Goal: Use online tool/utility: Utilize a website feature to perform a specific function

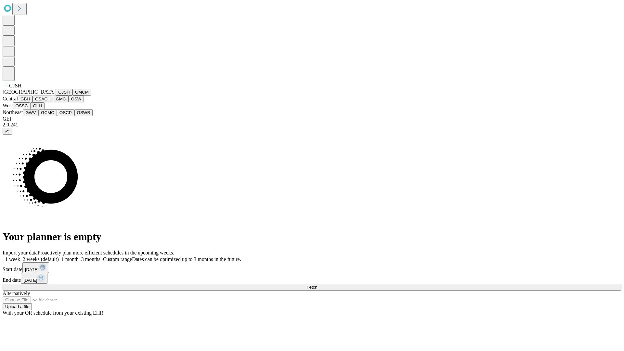
click at [56, 96] on button "GJSH" at bounding box center [64, 92] width 17 height 7
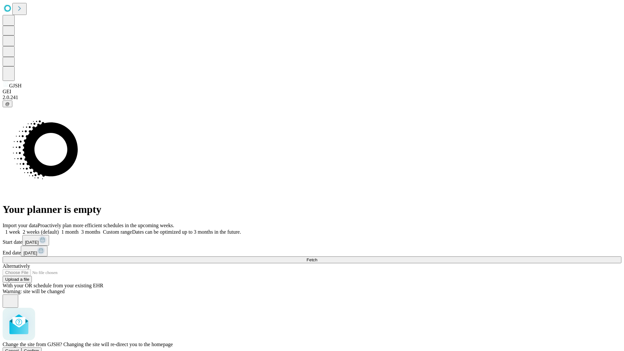
click at [39, 348] on span "Confirm" at bounding box center [31, 350] width 15 height 5
click at [59, 229] on label "2 weeks (default)" at bounding box center [39, 232] width 39 height 6
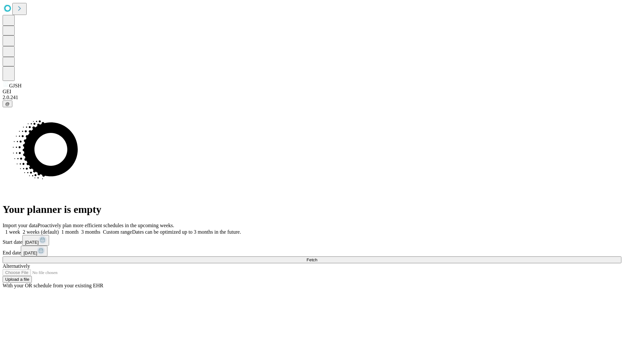
click at [317, 257] on span "Fetch" at bounding box center [311, 259] width 11 height 5
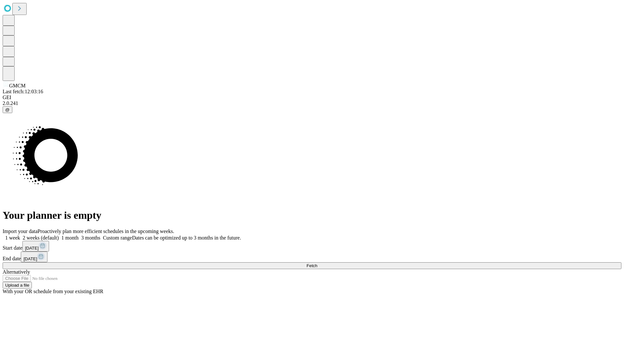
click at [59, 235] on label "2 weeks (default)" at bounding box center [39, 238] width 39 height 6
click at [317, 263] on span "Fetch" at bounding box center [311, 265] width 11 height 5
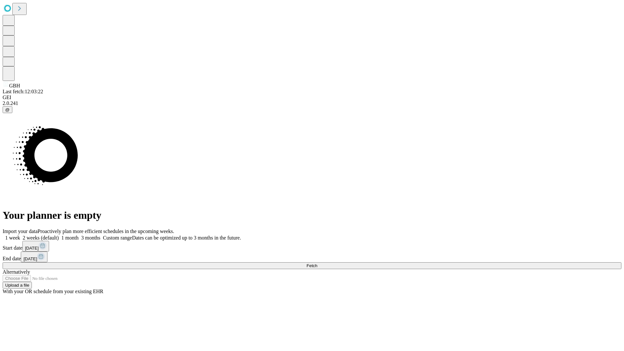
click at [59, 235] on label "2 weeks (default)" at bounding box center [39, 238] width 39 height 6
click at [317, 263] on span "Fetch" at bounding box center [311, 265] width 11 height 5
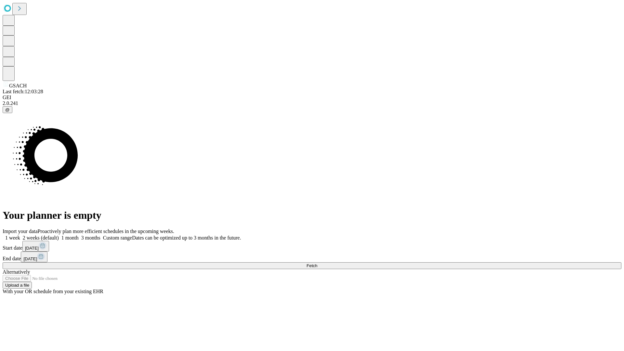
click at [59, 235] on label "2 weeks (default)" at bounding box center [39, 238] width 39 height 6
click at [317, 263] on span "Fetch" at bounding box center [311, 265] width 11 height 5
click at [59, 235] on label "2 weeks (default)" at bounding box center [39, 238] width 39 height 6
click at [317, 263] on span "Fetch" at bounding box center [311, 265] width 11 height 5
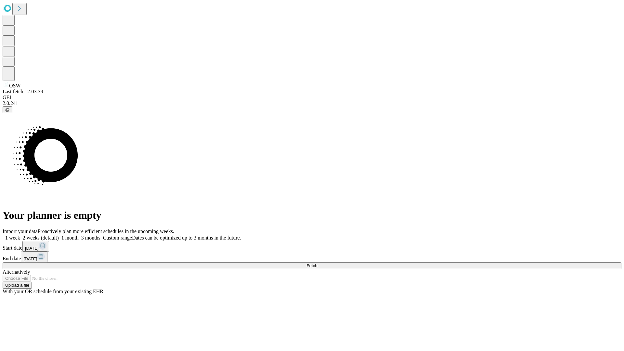
click at [317, 263] on span "Fetch" at bounding box center [311, 265] width 11 height 5
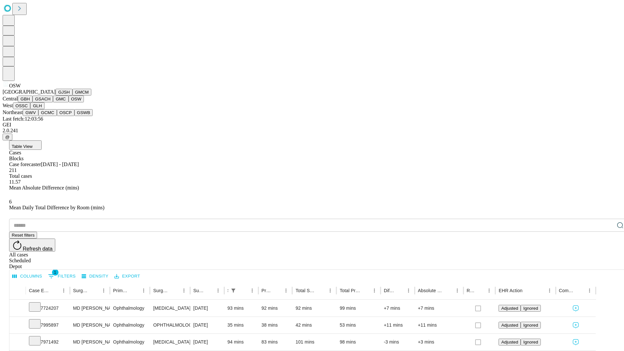
click at [31, 109] on button "OSSC" at bounding box center [22, 105] width 18 height 7
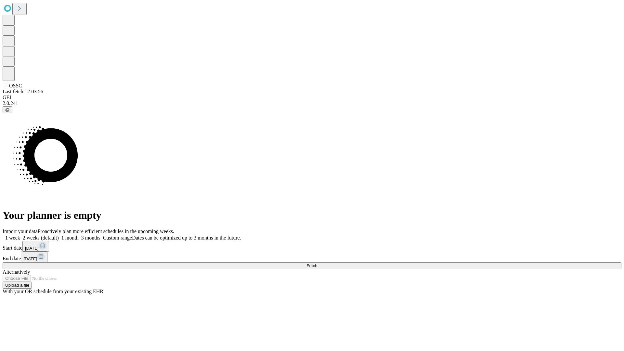
click at [317, 263] on span "Fetch" at bounding box center [311, 265] width 11 height 5
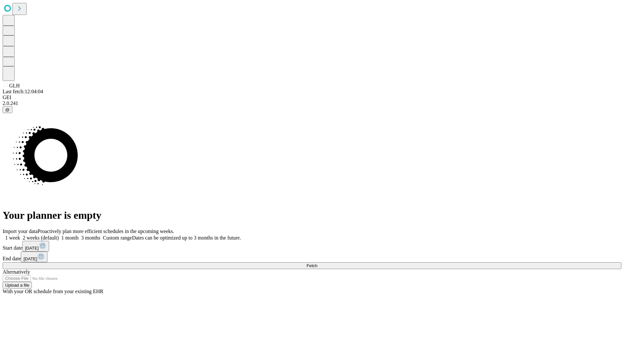
click at [59, 235] on label "2 weeks (default)" at bounding box center [39, 238] width 39 height 6
click at [317, 263] on span "Fetch" at bounding box center [311, 265] width 11 height 5
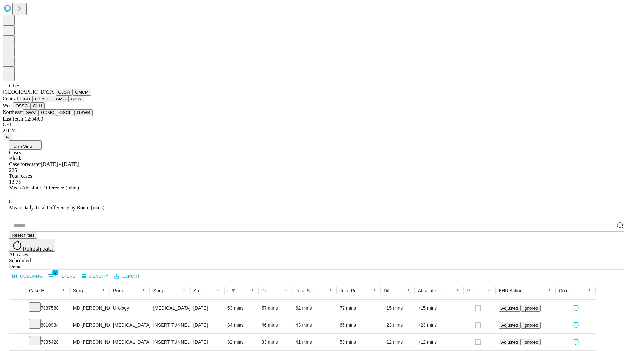
click at [38, 116] on button "GWV" at bounding box center [31, 112] width 16 height 7
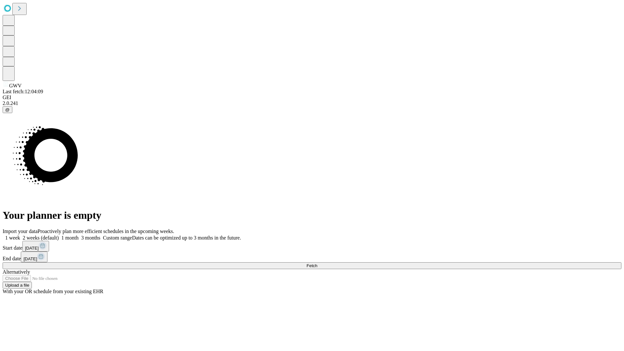
click at [59, 235] on label "2 weeks (default)" at bounding box center [39, 238] width 39 height 6
click at [317, 263] on span "Fetch" at bounding box center [311, 265] width 11 height 5
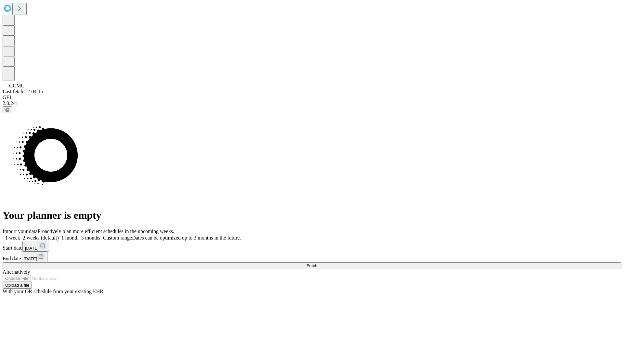
click at [59, 235] on label "2 weeks (default)" at bounding box center [39, 238] width 39 height 6
click at [317, 263] on span "Fetch" at bounding box center [311, 265] width 11 height 5
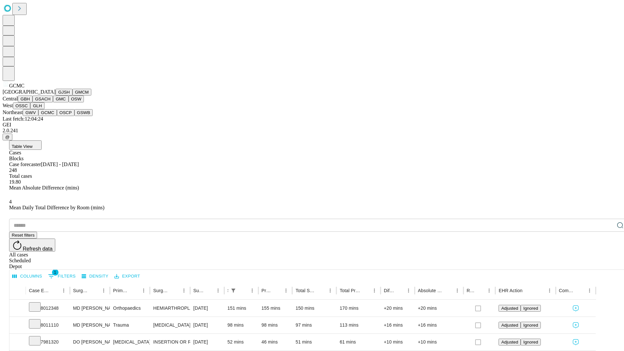
click at [57, 116] on button "OSCP" at bounding box center [66, 112] width 18 height 7
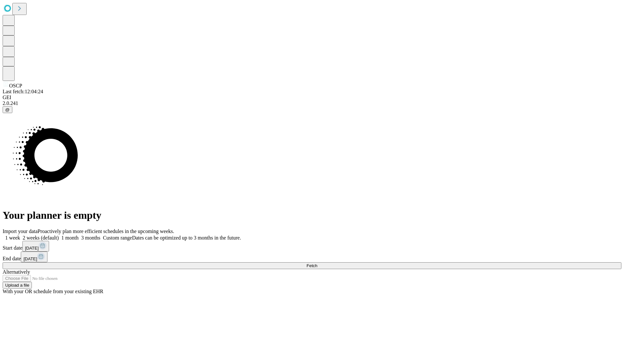
click at [59, 235] on label "2 weeks (default)" at bounding box center [39, 238] width 39 height 6
click at [317, 263] on span "Fetch" at bounding box center [311, 265] width 11 height 5
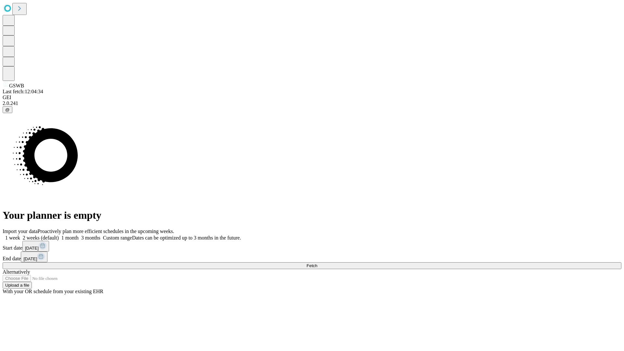
click at [59, 235] on label "2 weeks (default)" at bounding box center [39, 238] width 39 height 6
click at [317, 263] on span "Fetch" at bounding box center [311, 265] width 11 height 5
